Goal: Find specific page/section: Find specific page/section

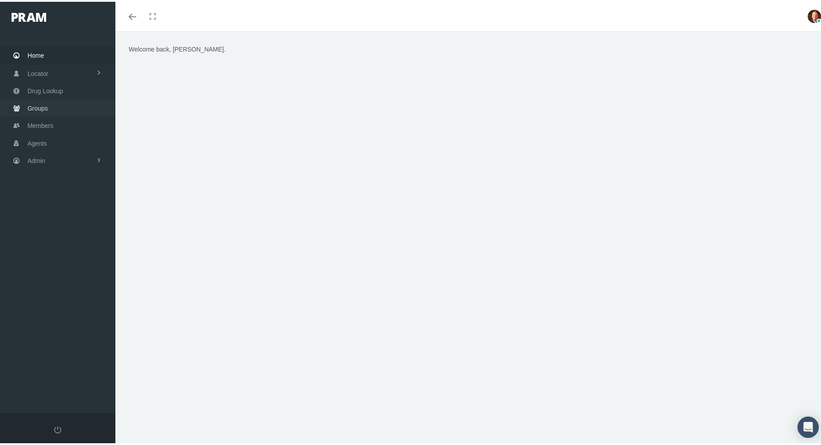
click at [43, 100] on span "Groups" at bounding box center [38, 106] width 20 height 17
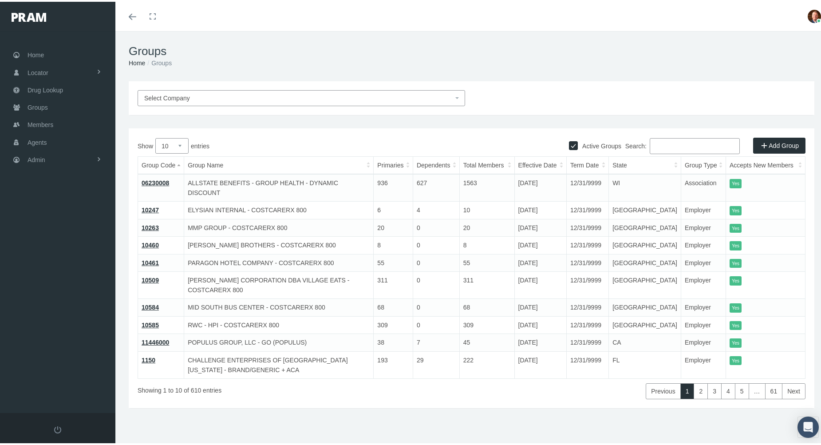
click at [671, 146] on input "Search:" at bounding box center [695, 144] width 90 height 16
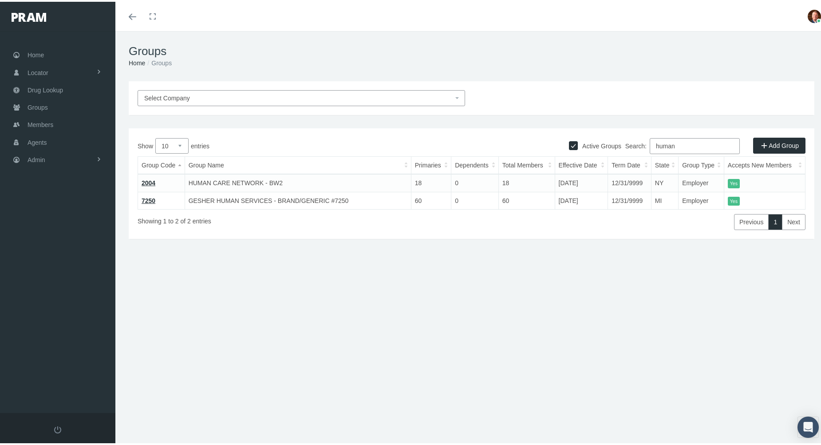
type input "human"
click at [148, 179] on link "2004" at bounding box center [149, 181] width 14 height 7
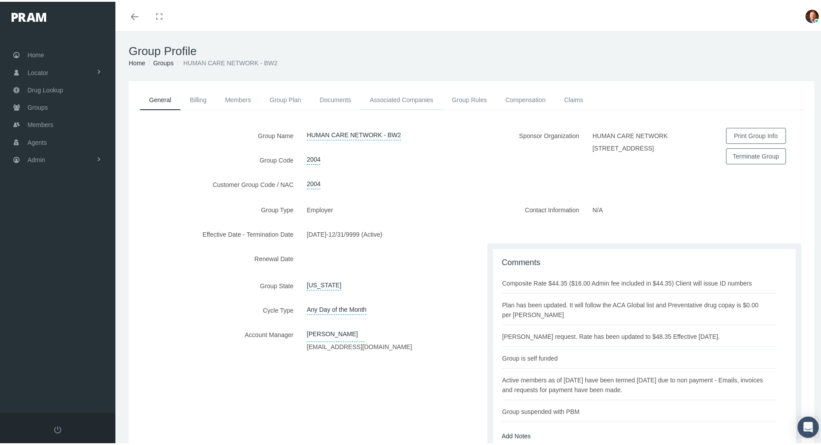
click at [409, 99] on link "Associated Companies" at bounding box center [401, 98] width 82 height 20
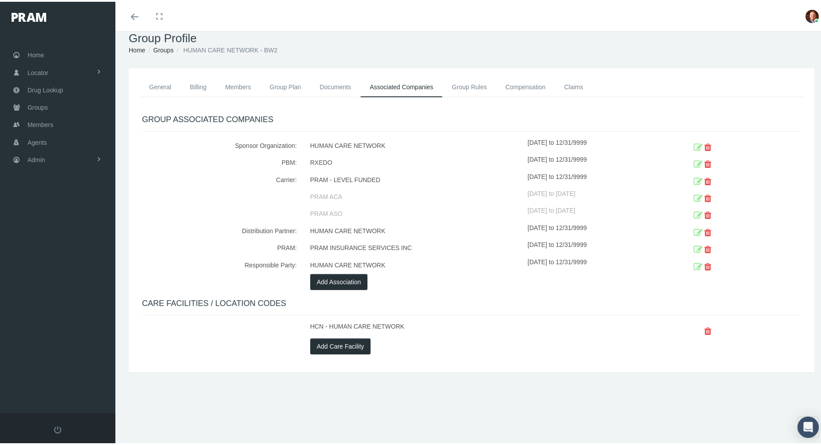
scroll to position [20, 0]
